Goal: Task Accomplishment & Management: Manage account settings

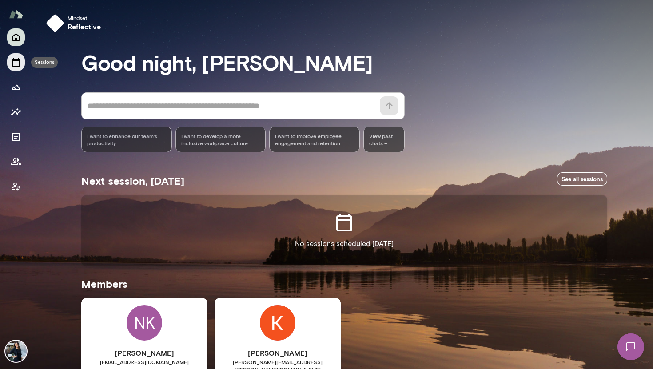
click at [18, 69] on button "Sessions" at bounding box center [16, 62] width 18 height 18
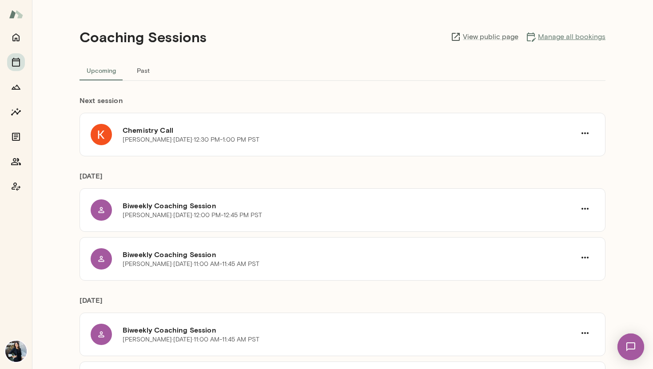
click at [553, 37] on link "Manage all bookings" at bounding box center [565, 37] width 80 height 11
click at [585, 135] on icon "button" at bounding box center [585, 133] width 11 height 11
click at [569, 152] on span "Reschedule" at bounding box center [569, 154] width 38 height 11
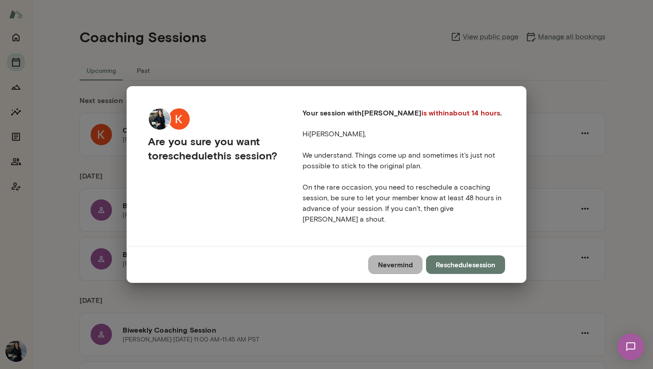
click at [405, 261] on button "Nevermind" at bounding box center [395, 264] width 54 height 19
